Goal: Task Accomplishment & Management: Manage account settings

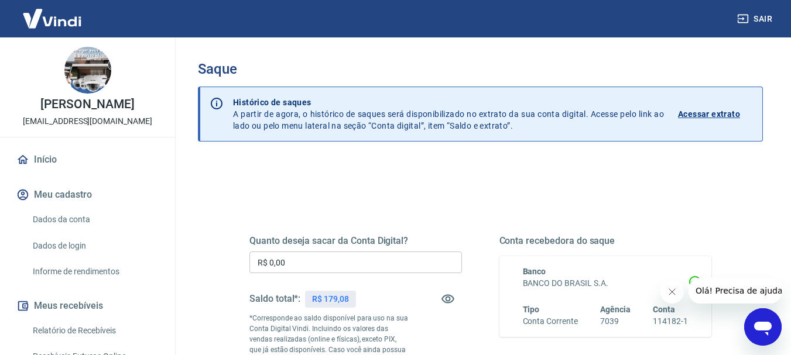
click at [672, 291] on icon "Fechar mensagem da empresa" at bounding box center [671, 292] width 6 height 6
click at [320, 270] on input "R$ 0,00" at bounding box center [355, 263] width 212 height 22
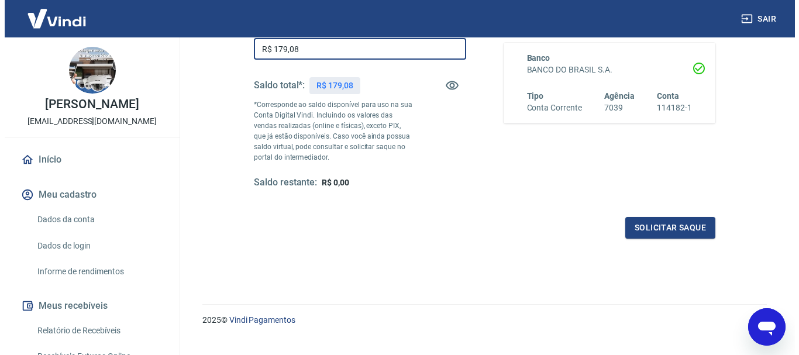
scroll to position [234, 0]
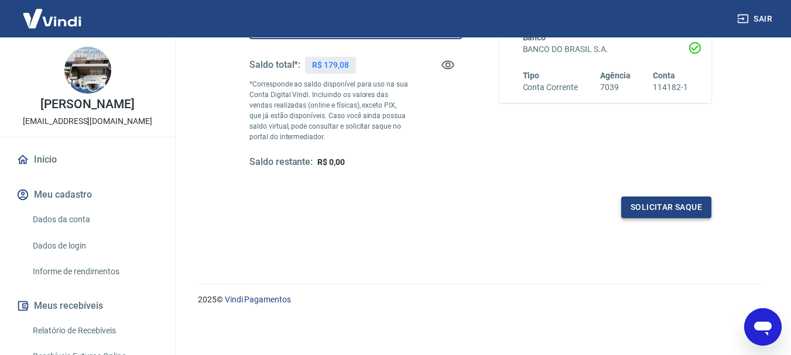
type input "R$ 179,08"
click at [677, 211] on button "Solicitar saque" at bounding box center [666, 208] width 90 height 22
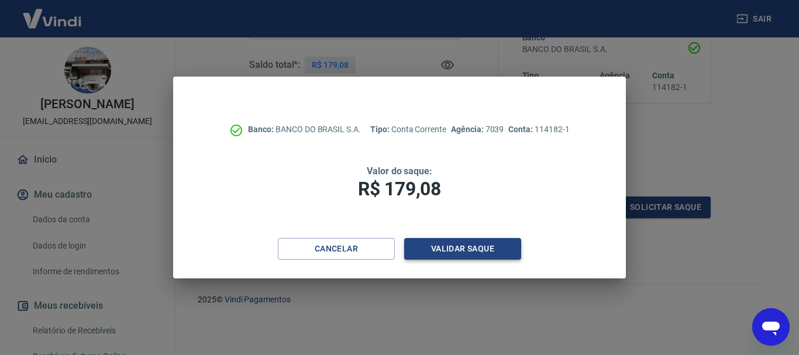
click at [467, 259] on button "Validar saque" at bounding box center [462, 249] width 117 height 22
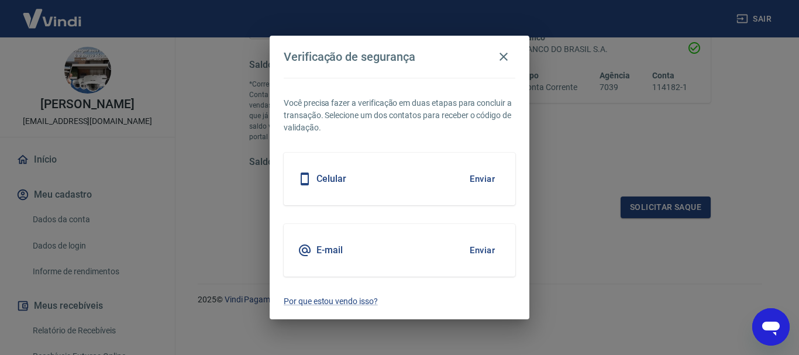
click at [484, 250] on button "Enviar" at bounding box center [483, 250] width 38 height 25
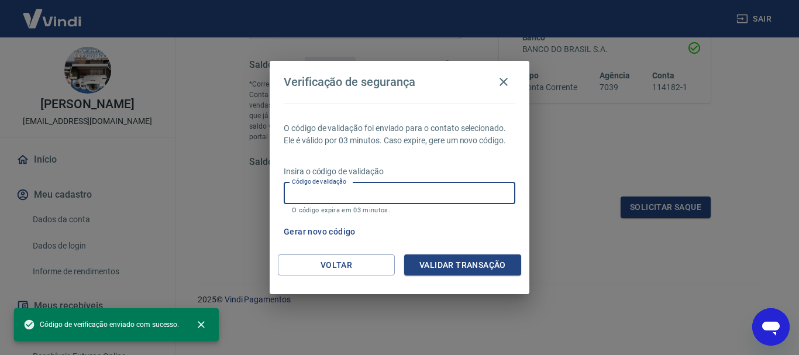
click at [341, 190] on input "Código de validação" at bounding box center [400, 194] width 232 height 22
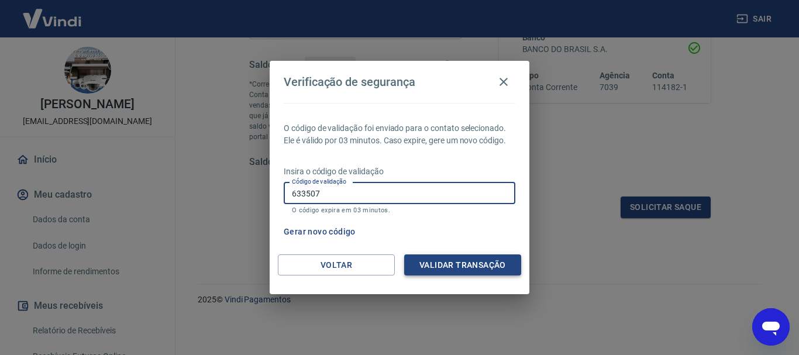
type input "633507"
click at [472, 256] on button "Validar transação" at bounding box center [462, 266] width 117 height 22
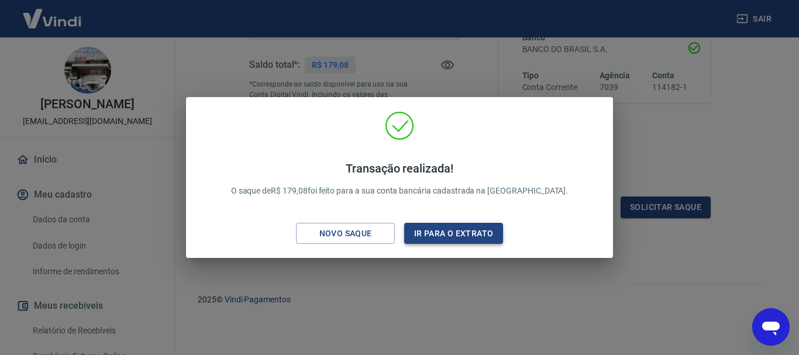
click at [462, 236] on button "Ir para o extrato" at bounding box center [453, 234] width 99 height 22
